Goal: Information Seeking & Learning: Learn about a topic

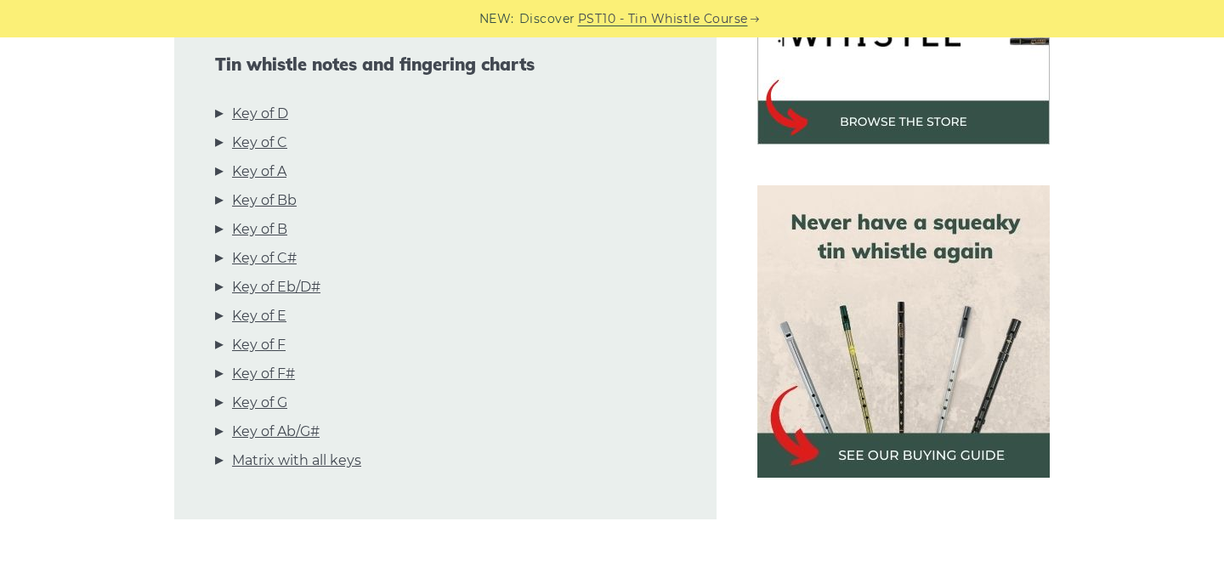
scroll to position [637, 0]
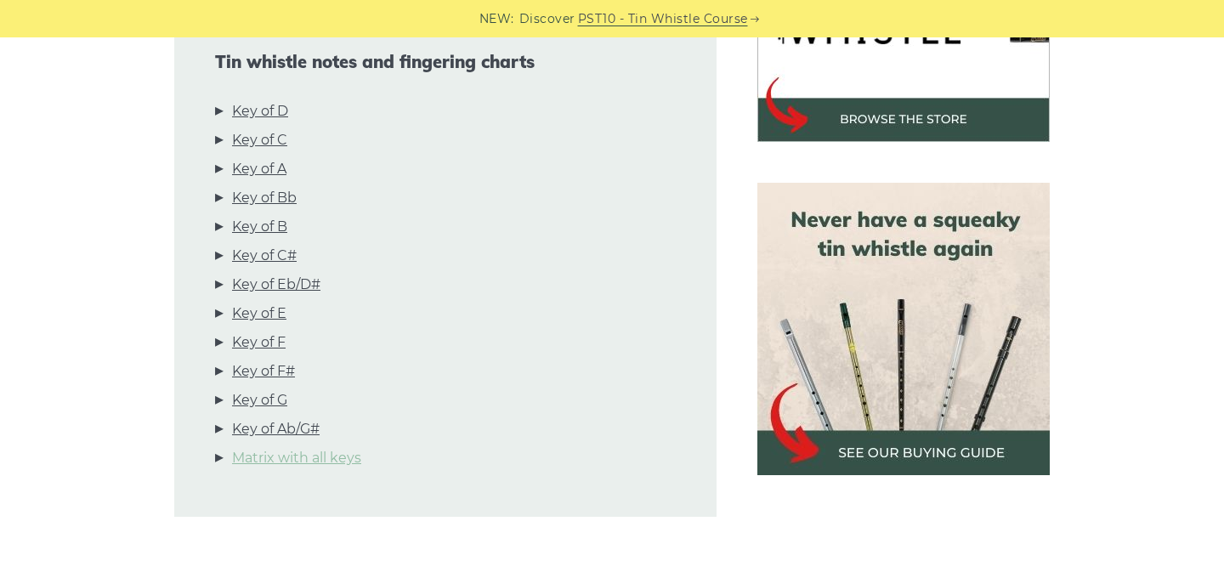
click at [335, 447] on link "Matrix with all keys" at bounding box center [296, 458] width 129 height 22
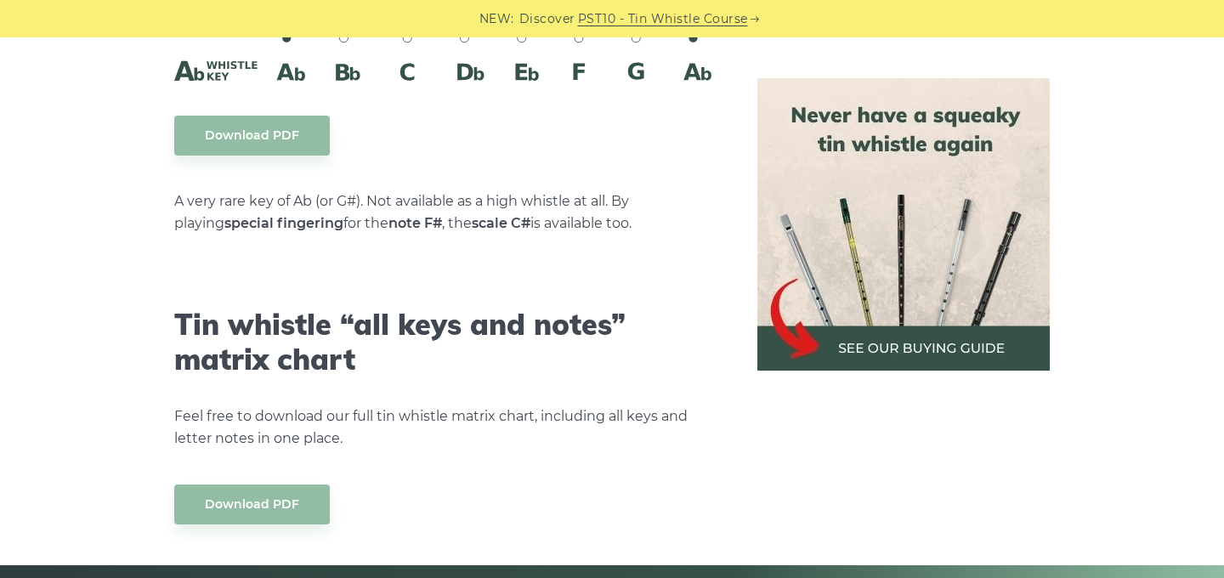
scroll to position [9616, 0]
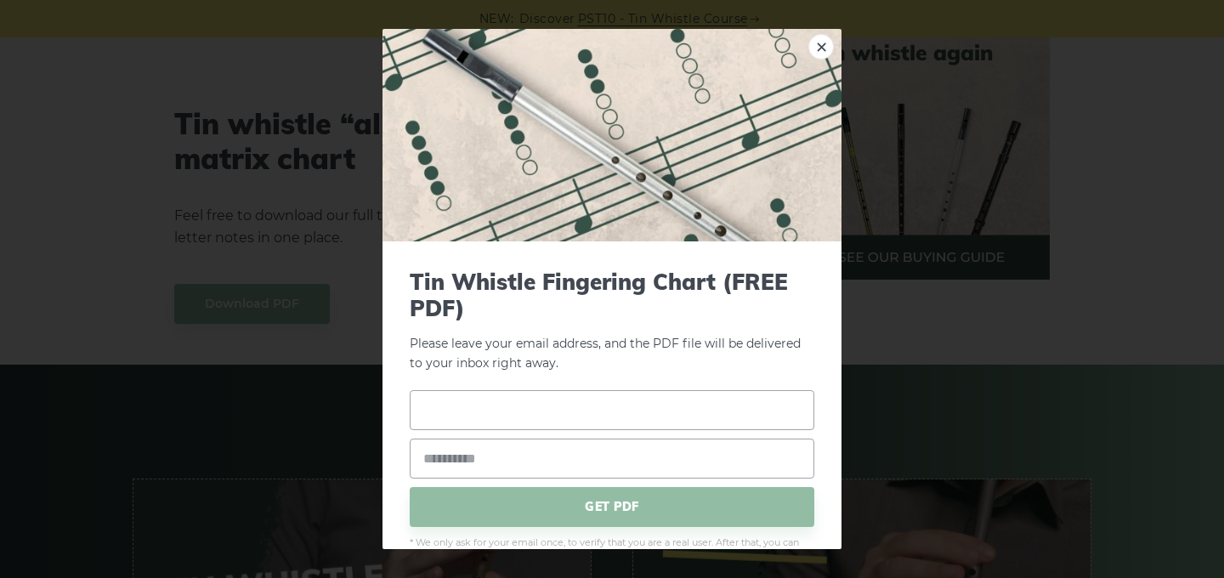
click at [487, 412] on input "text" at bounding box center [612, 410] width 404 height 40
click at [482, 457] on input "email" at bounding box center [612, 458] width 404 height 40
click at [737, 410] on input "text" at bounding box center [612, 410] width 404 height 40
type input "**********"
click at [634, 457] on input "email" at bounding box center [612, 458] width 404 height 40
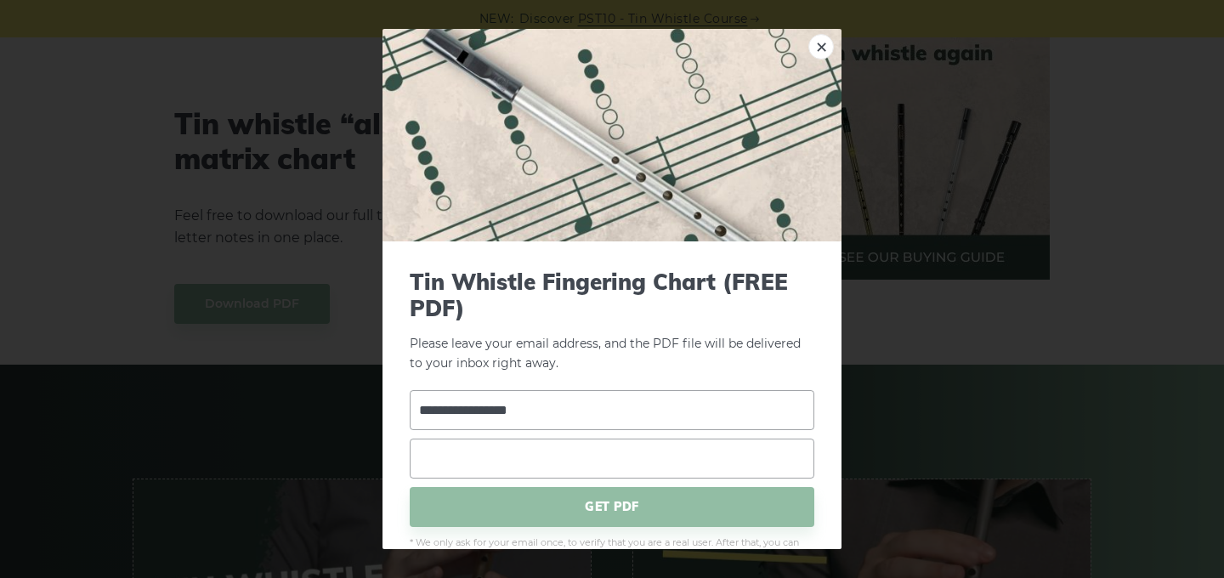
type input "**********"
click at [623, 507] on span "GET PDF" at bounding box center [612, 507] width 404 height 40
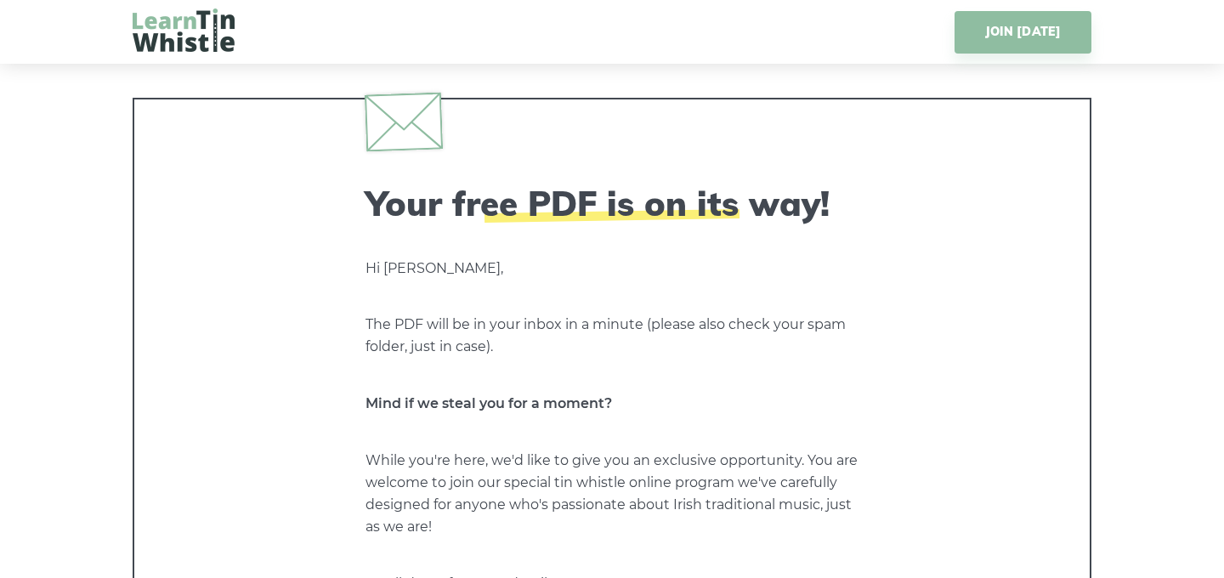
click at [195, 33] on img at bounding box center [184, 29] width 102 height 43
click at [997, 31] on link "JOIN TODAY" at bounding box center [1022, 32] width 137 height 42
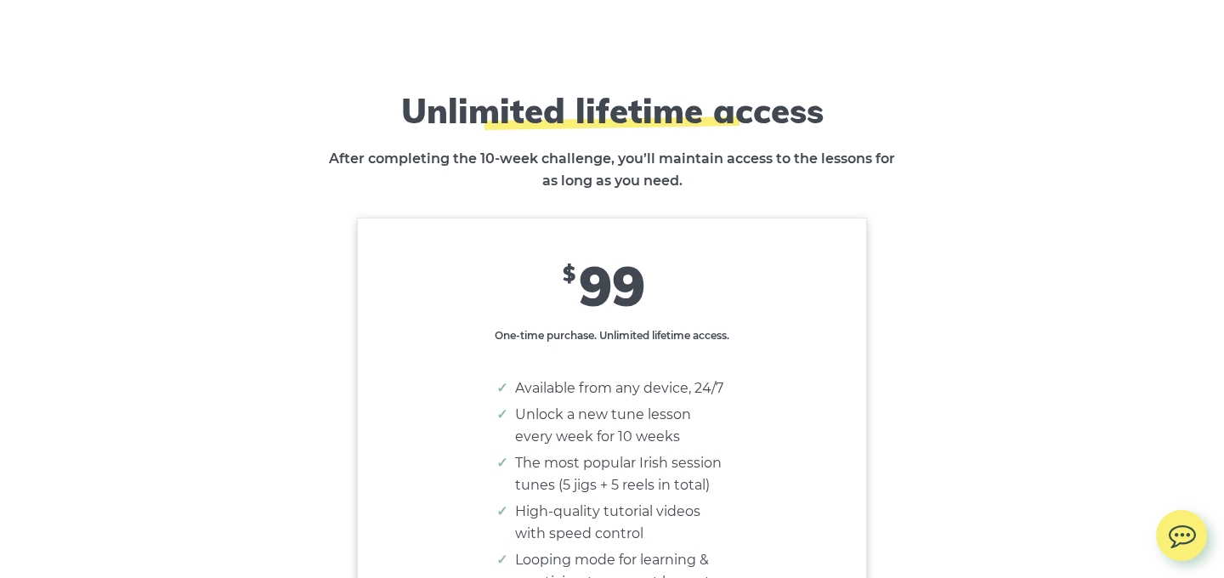
scroll to position [10710, 0]
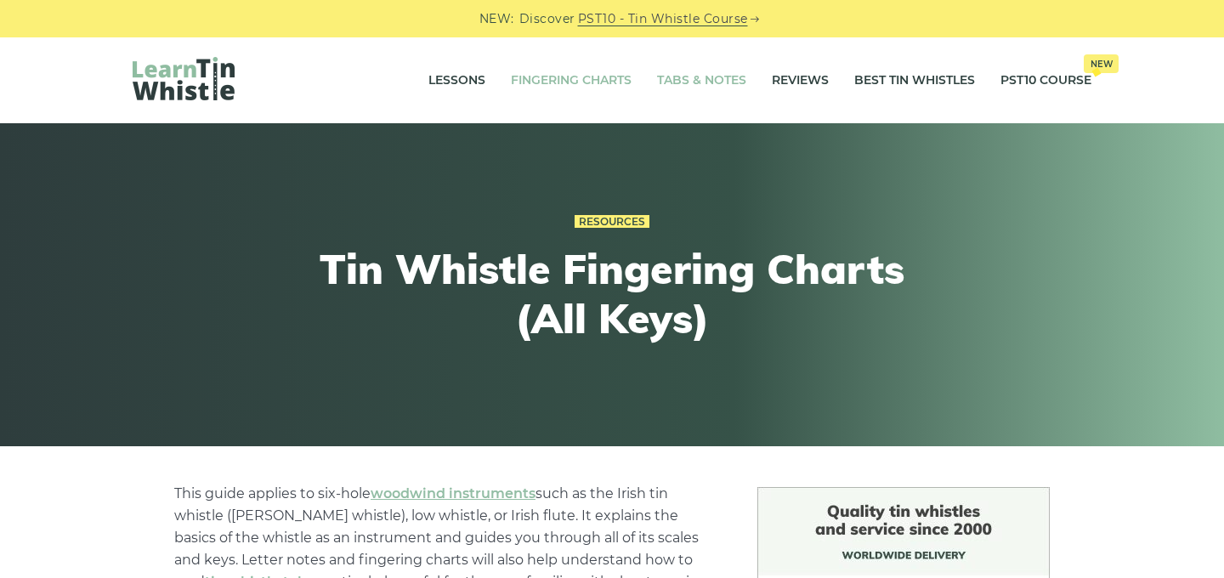
click at [715, 77] on link "Tabs & Notes" at bounding box center [701, 80] width 89 height 42
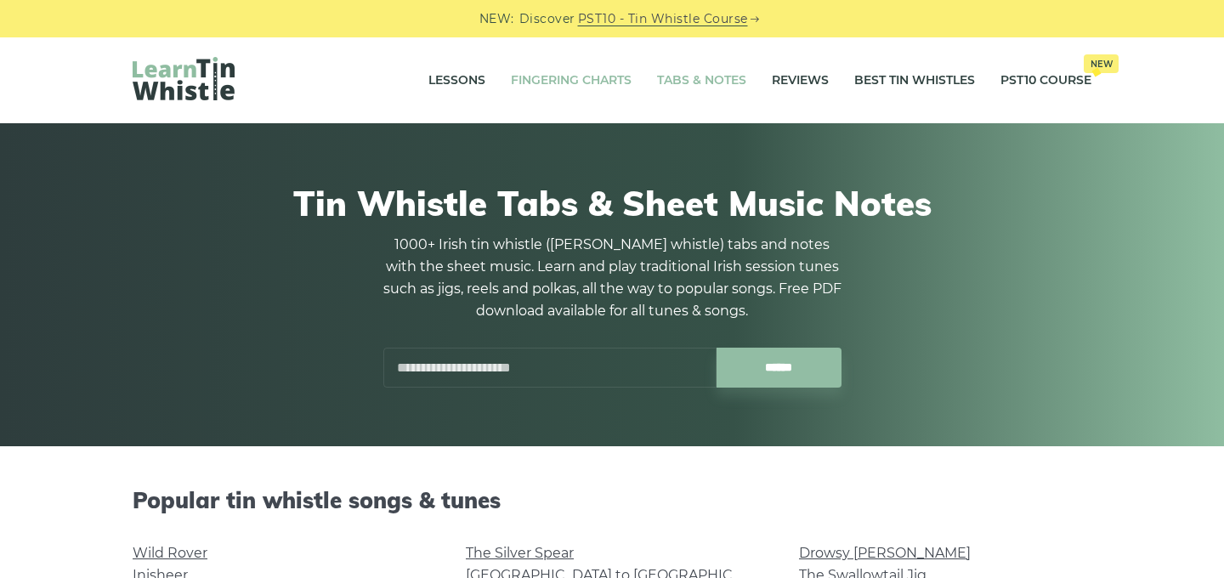
click at [565, 71] on link "Fingering Charts" at bounding box center [571, 80] width 121 height 42
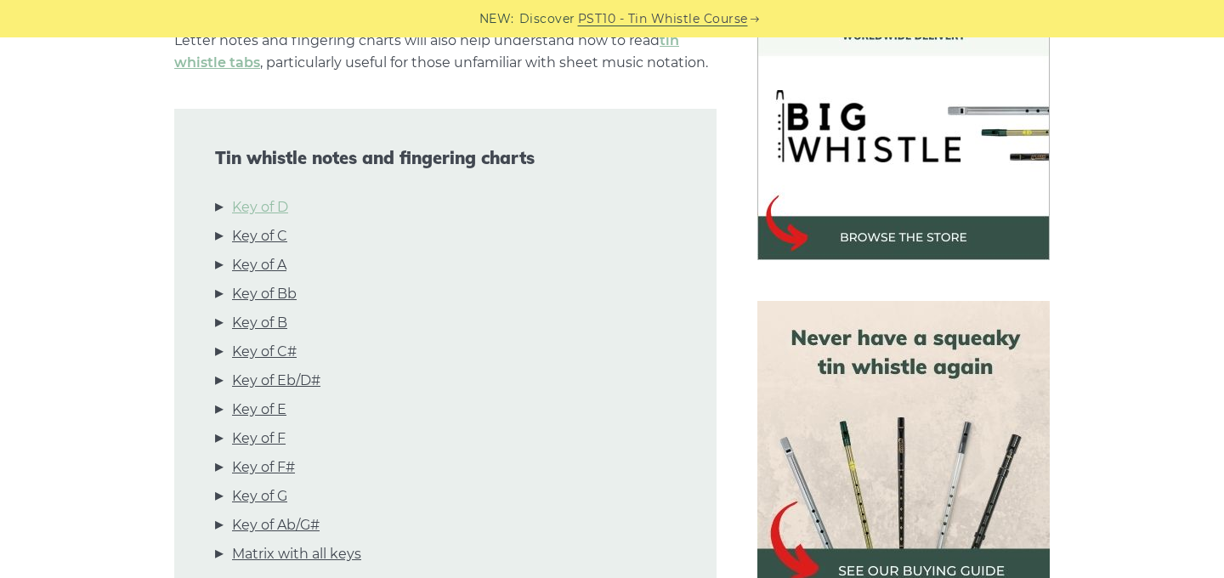
click at [277, 204] on link "Key of D" at bounding box center [260, 207] width 56 height 22
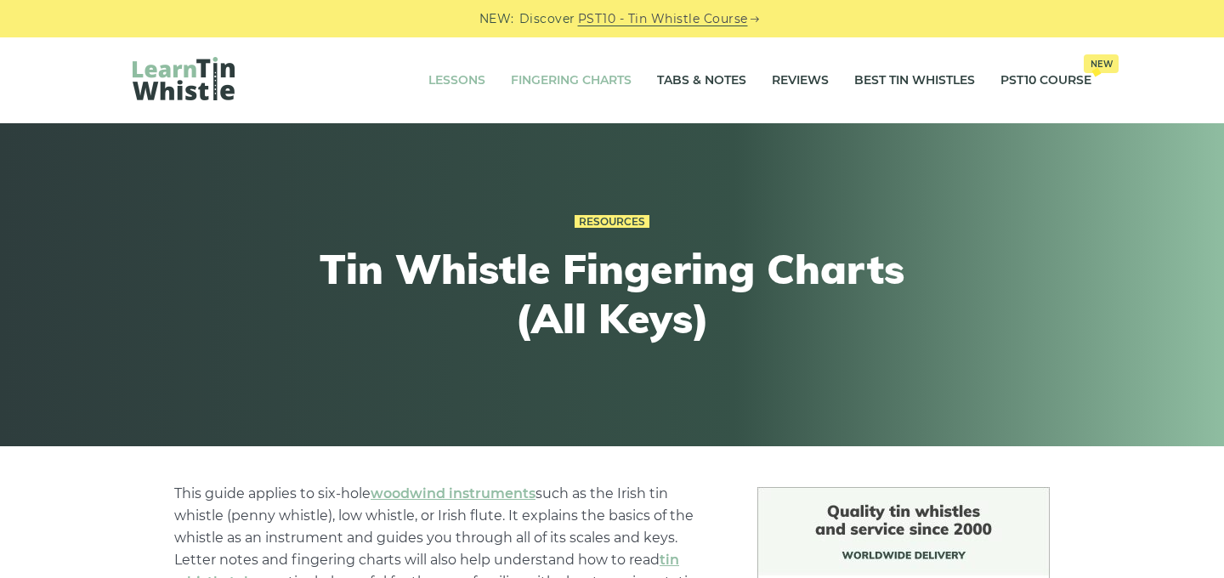
click at [458, 79] on link "Lessons" at bounding box center [456, 80] width 57 height 42
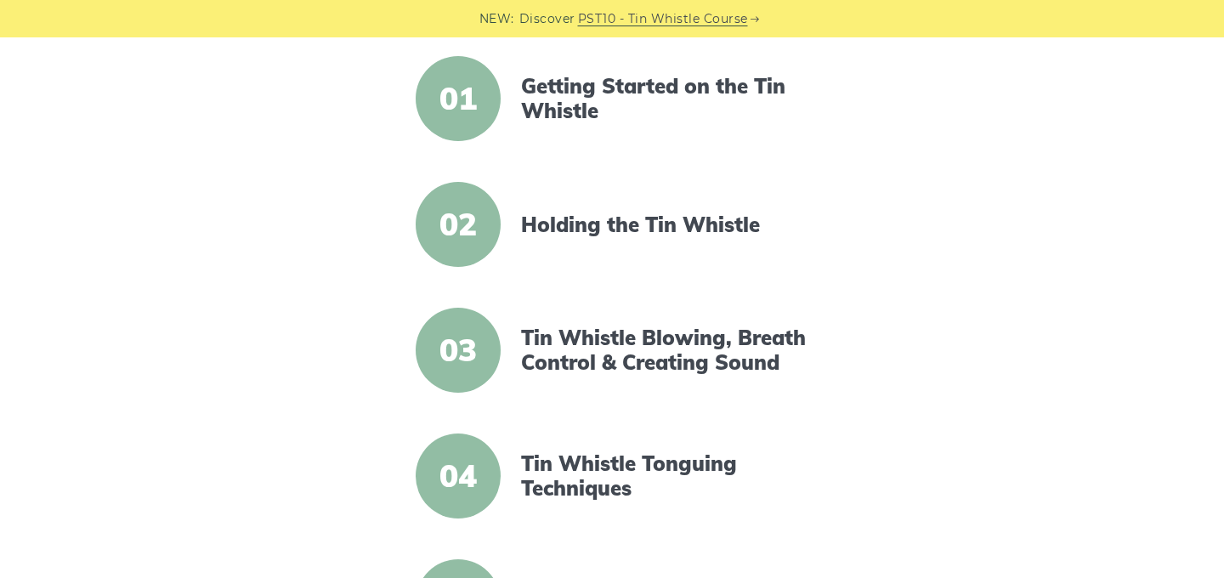
scroll to position [433, 0]
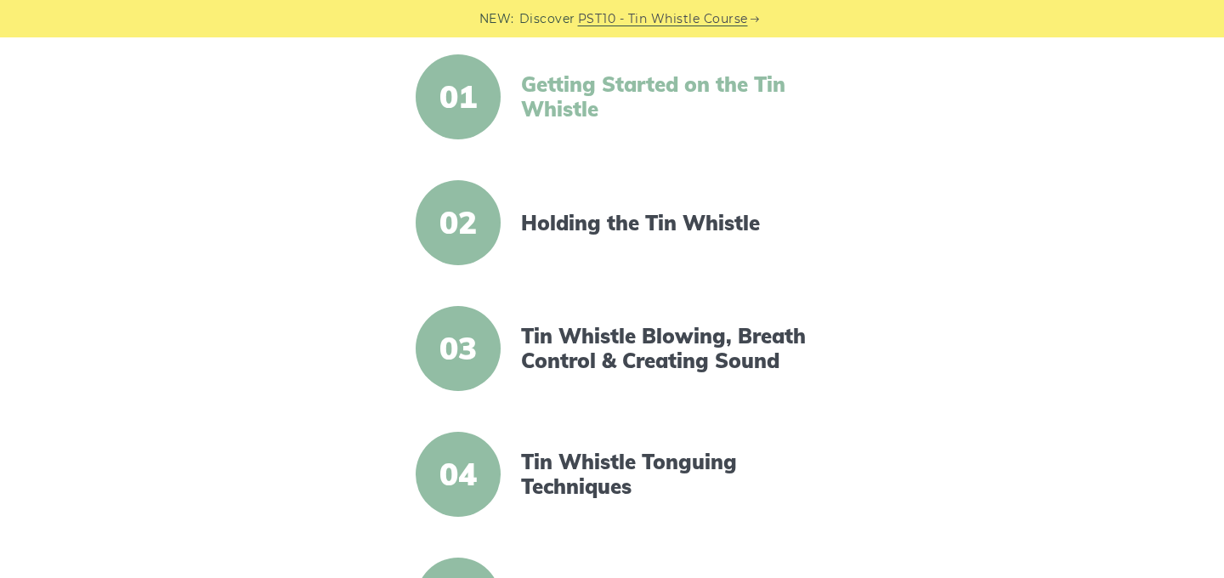
click at [681, 88] on link "Getting Started on the Tin Whistle" at bounding box center [667, 96] width 292 height 49
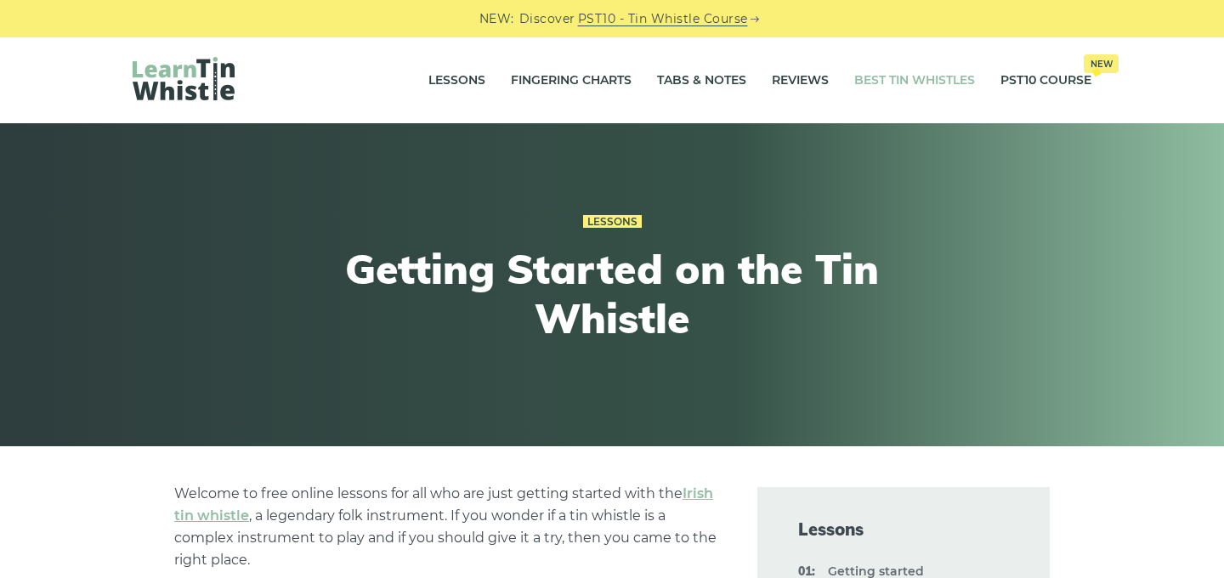
click at [947, 78] on link "Best Tin Whistles" at bounding box center [914, 80] width 121 height 42
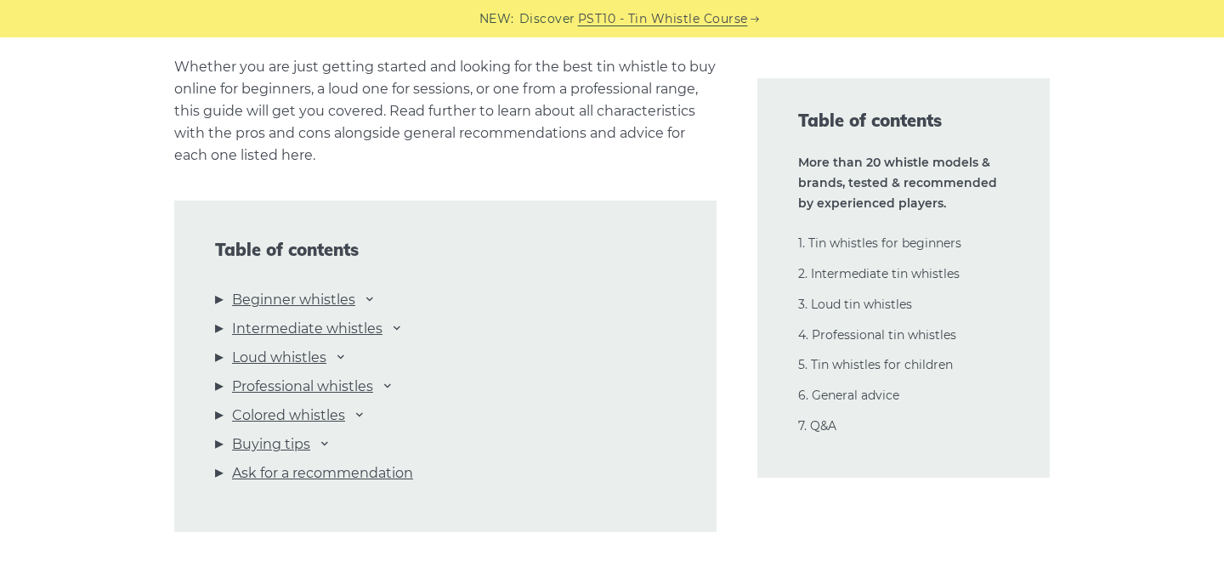
scroll to position [1738, 0]
click at [343, 384] on link "Professional whistles" at bounding box center [302, 384] width 141 height 22
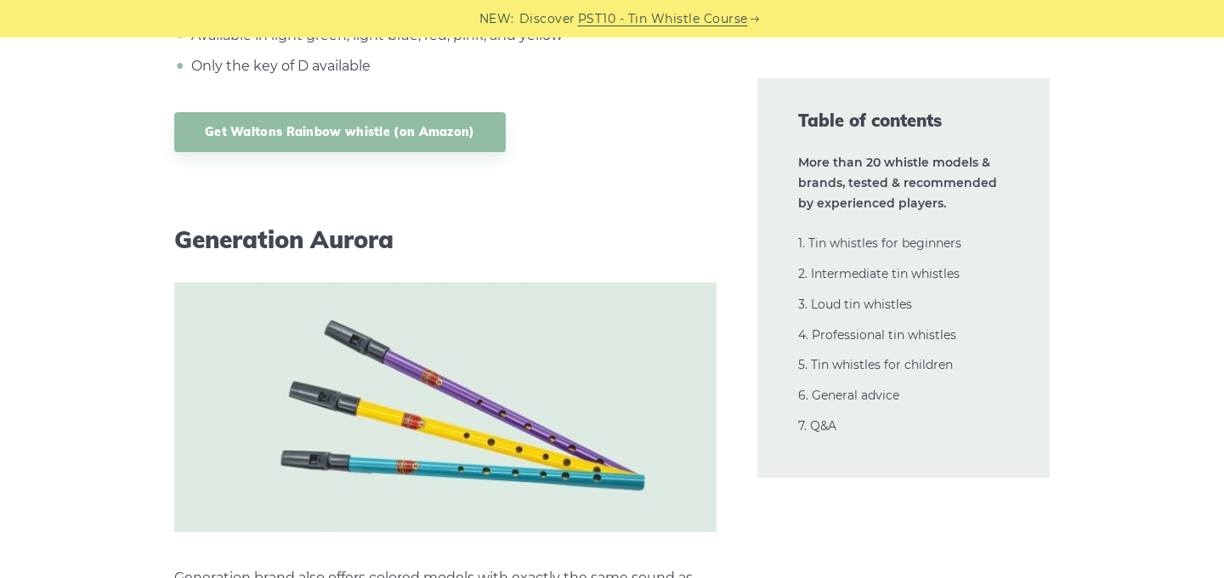
scroll to position [31874, 0]
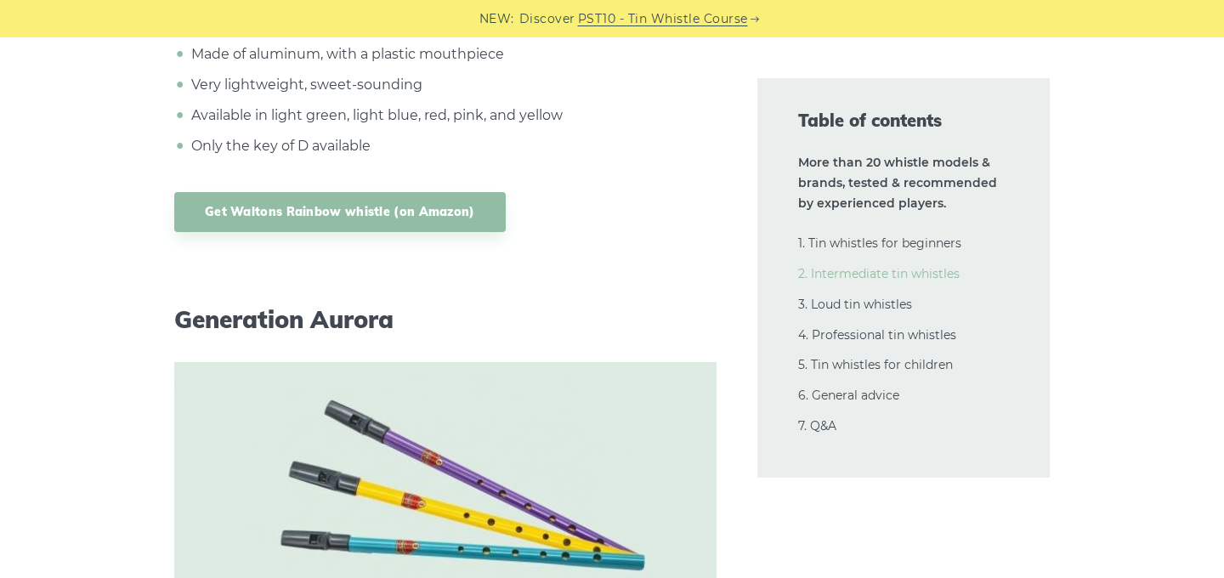
click at [864, 273] on link "2. Intermediate tin whistles" at bounding box center [878, 273] width 161 height 15
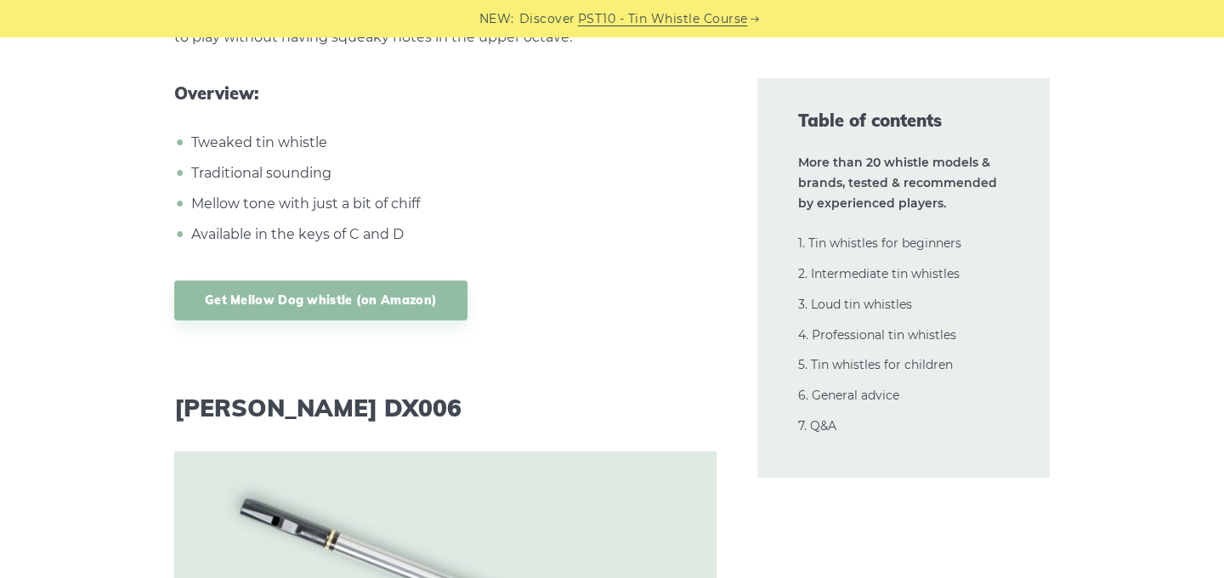
scroll to position [15252, 0]
